Goal: Go to known website: Access a specific website the user already knows

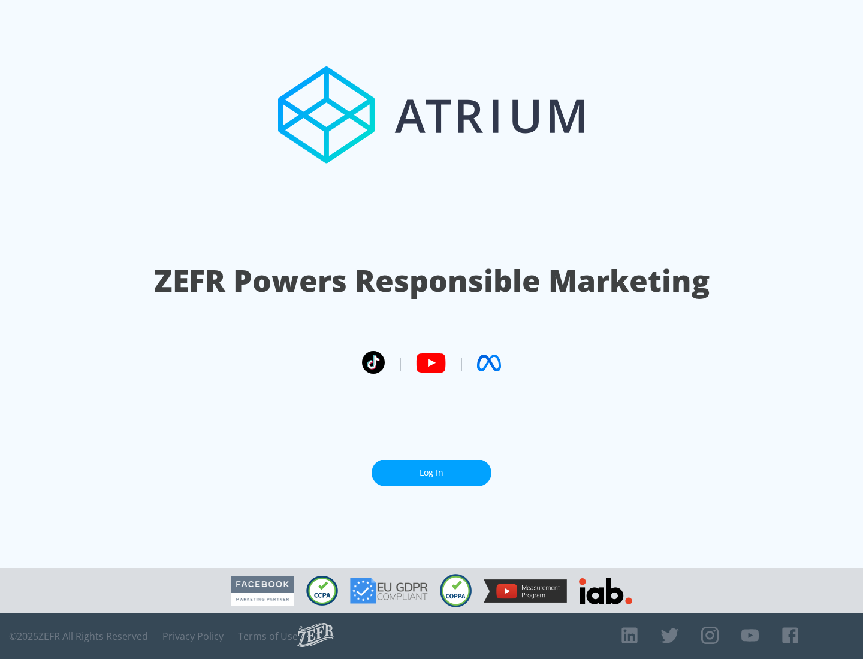
click at [432, 473] on link "Log In" at bounding box center [432, 473] width 120 height 27
